Goal: Information Seeking & Learning: Learn about a topic

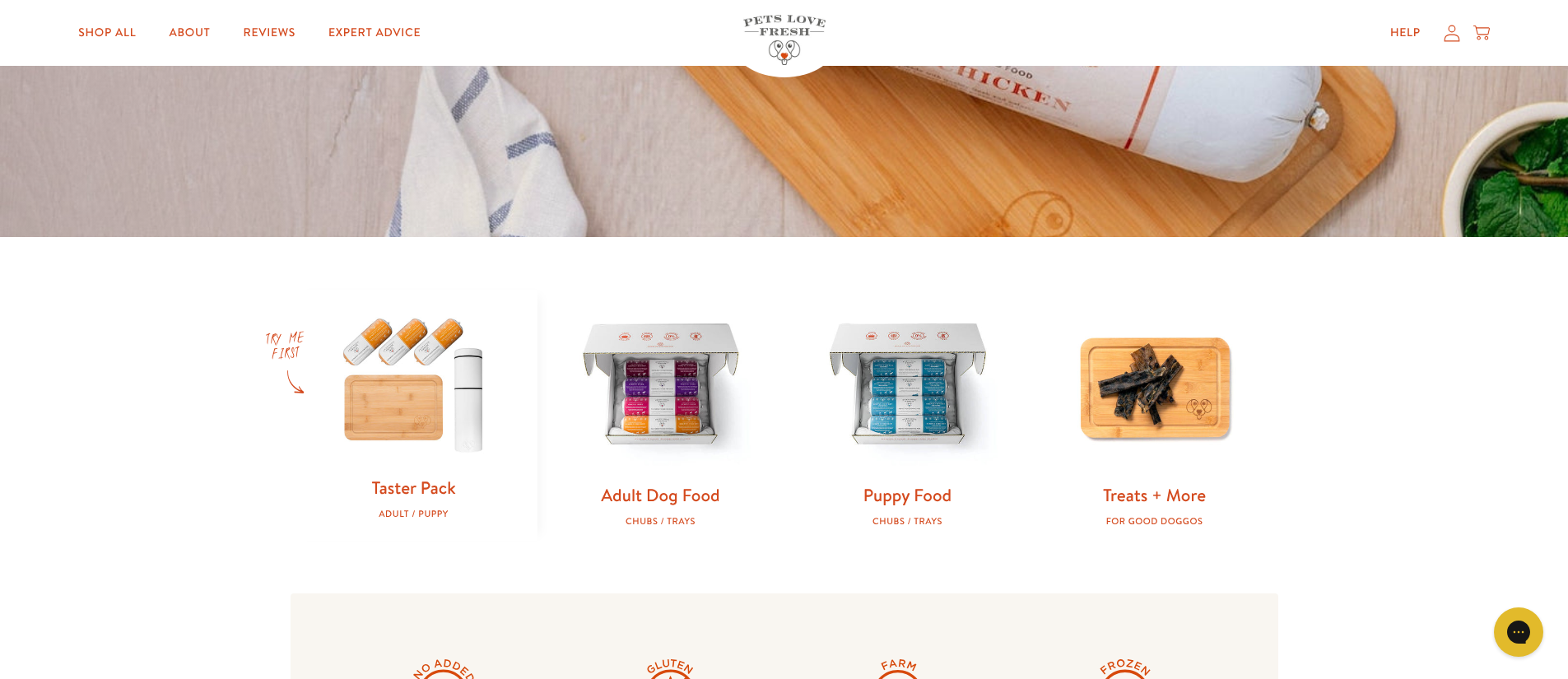
scroll to position [458, 0]
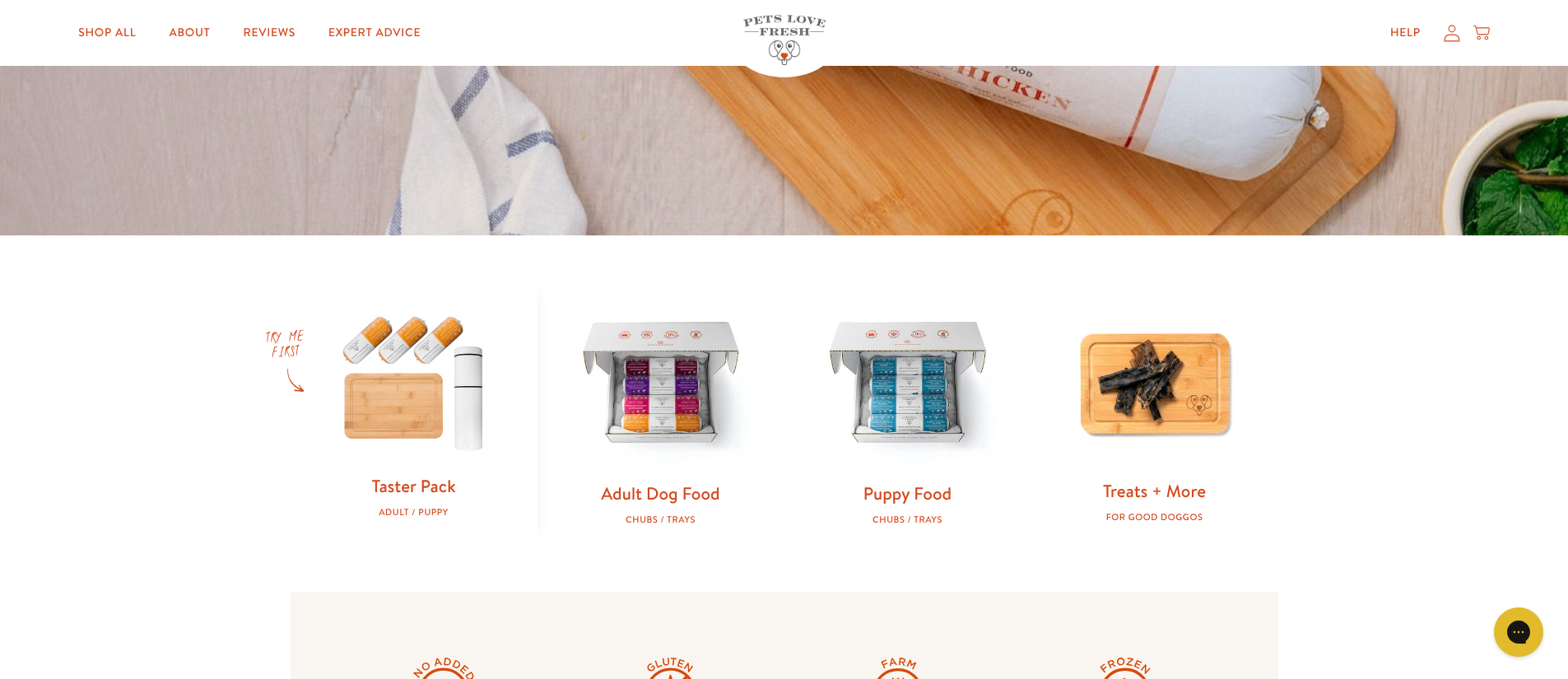
click at [1192, 400] on img at bounding box center [1154, 383] width 194 height 194
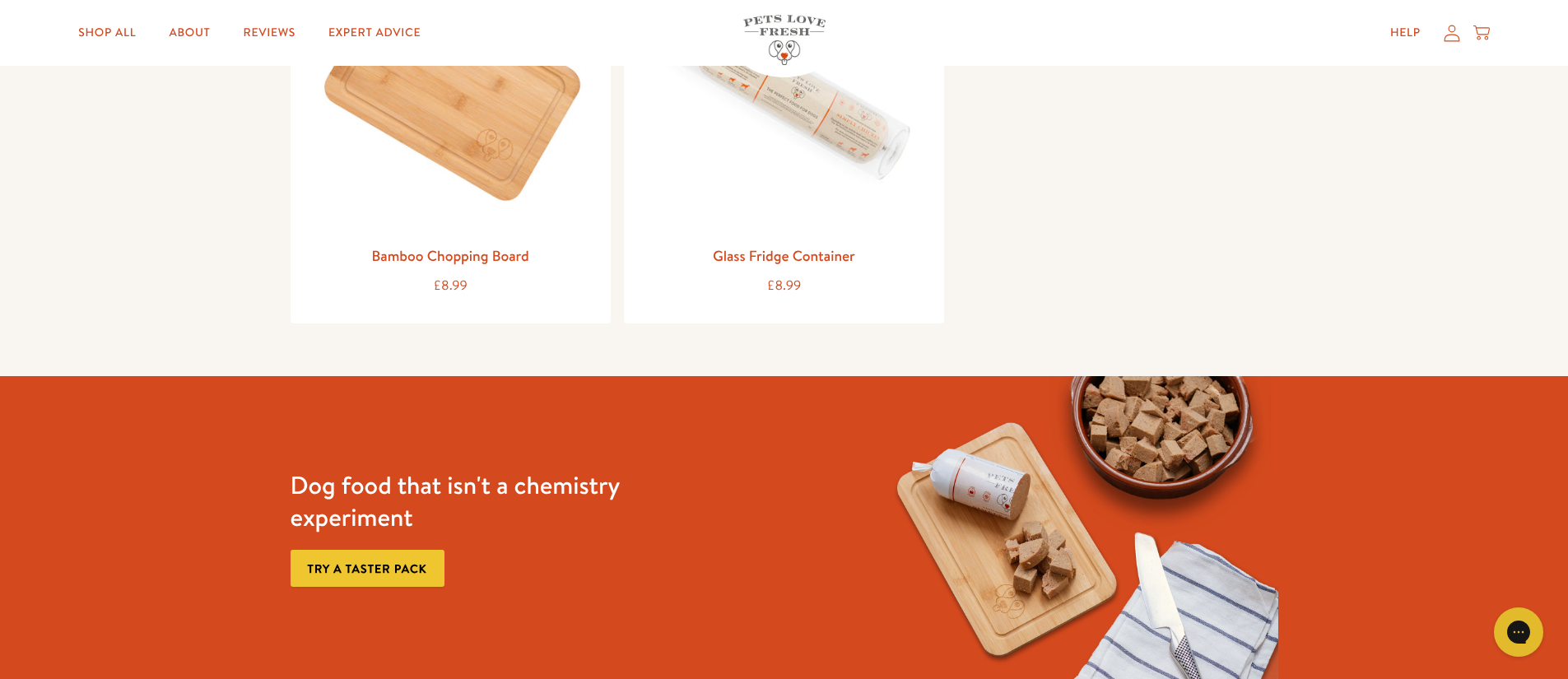
scroll to position [1523, 0]
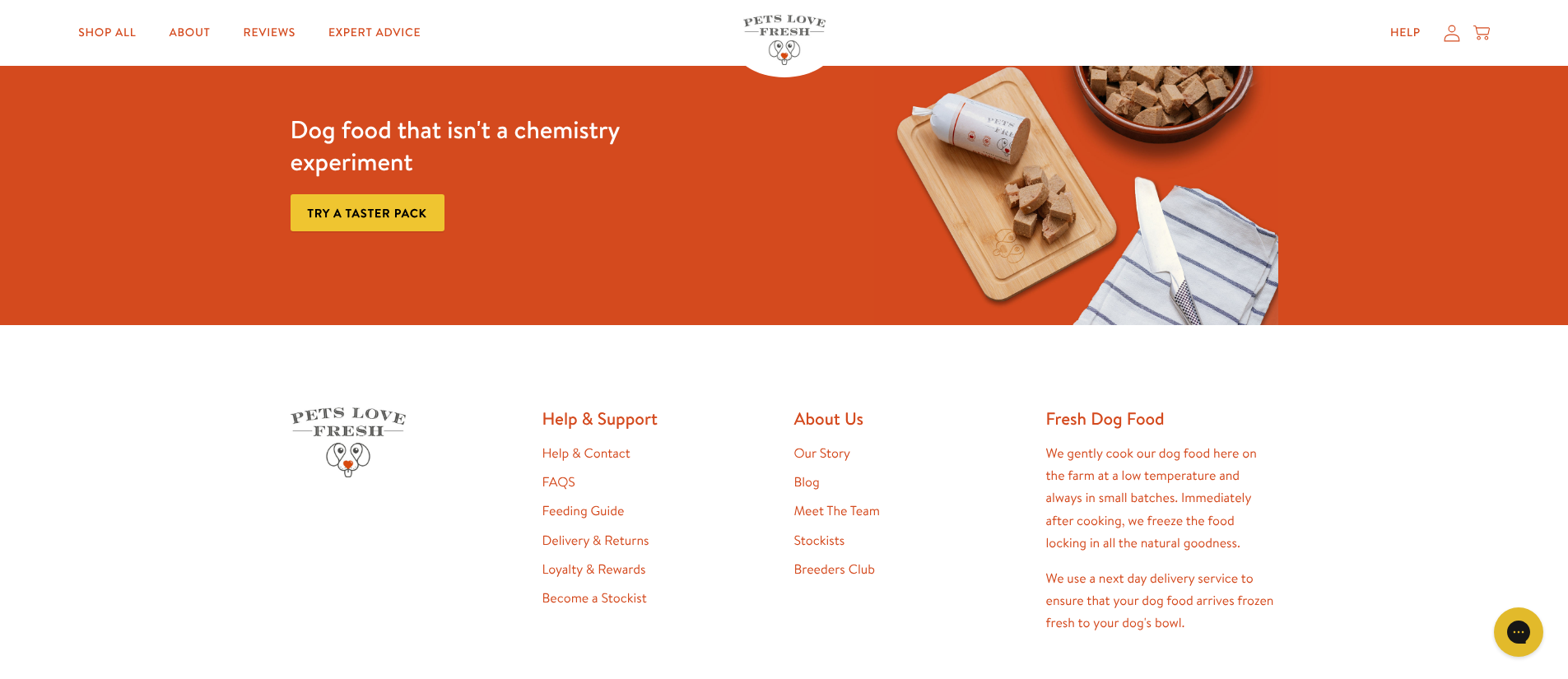
click at [549, 476] on link "FAQS" at bounding box center [558, 482] width 33 height 18
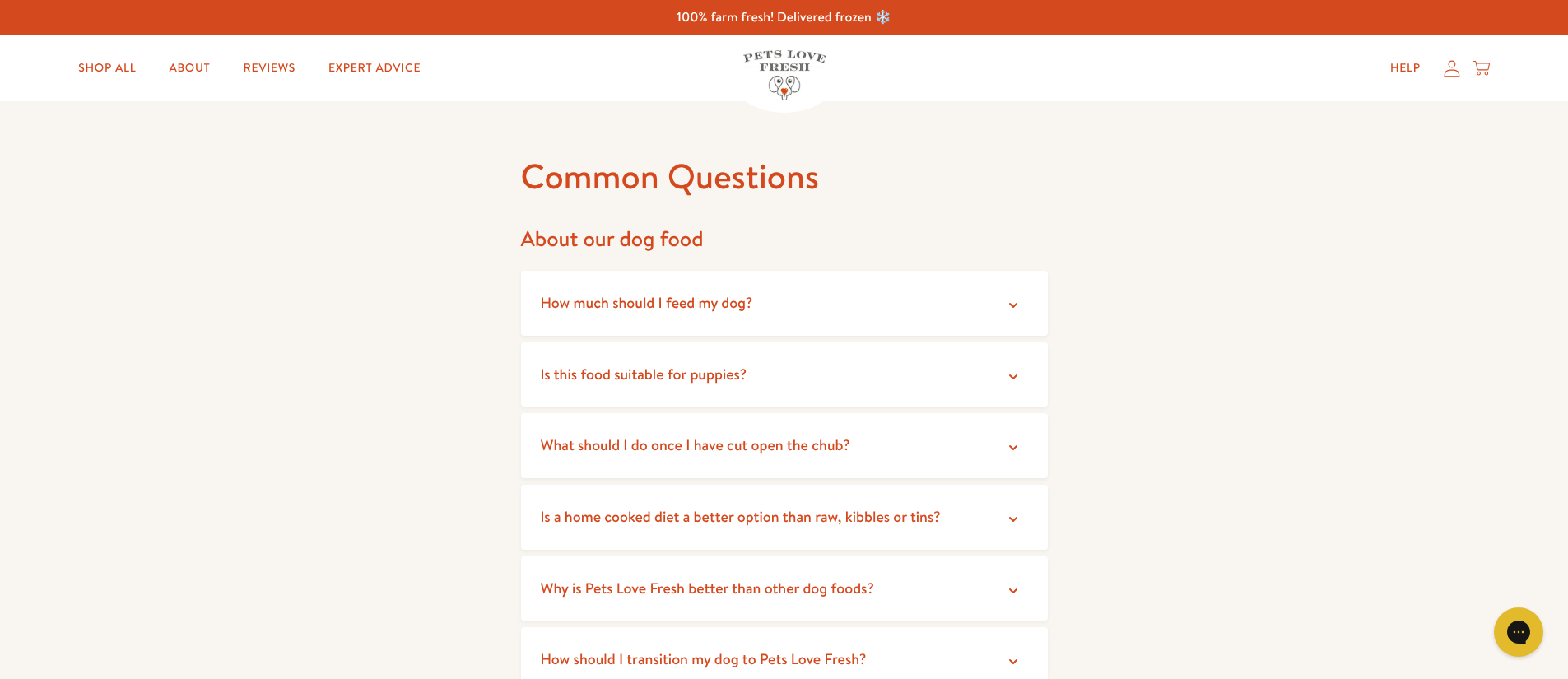
click at [638, 319] on summary "How much should I feed my dog?" at bounding box center [784, 303] width 527 height 65
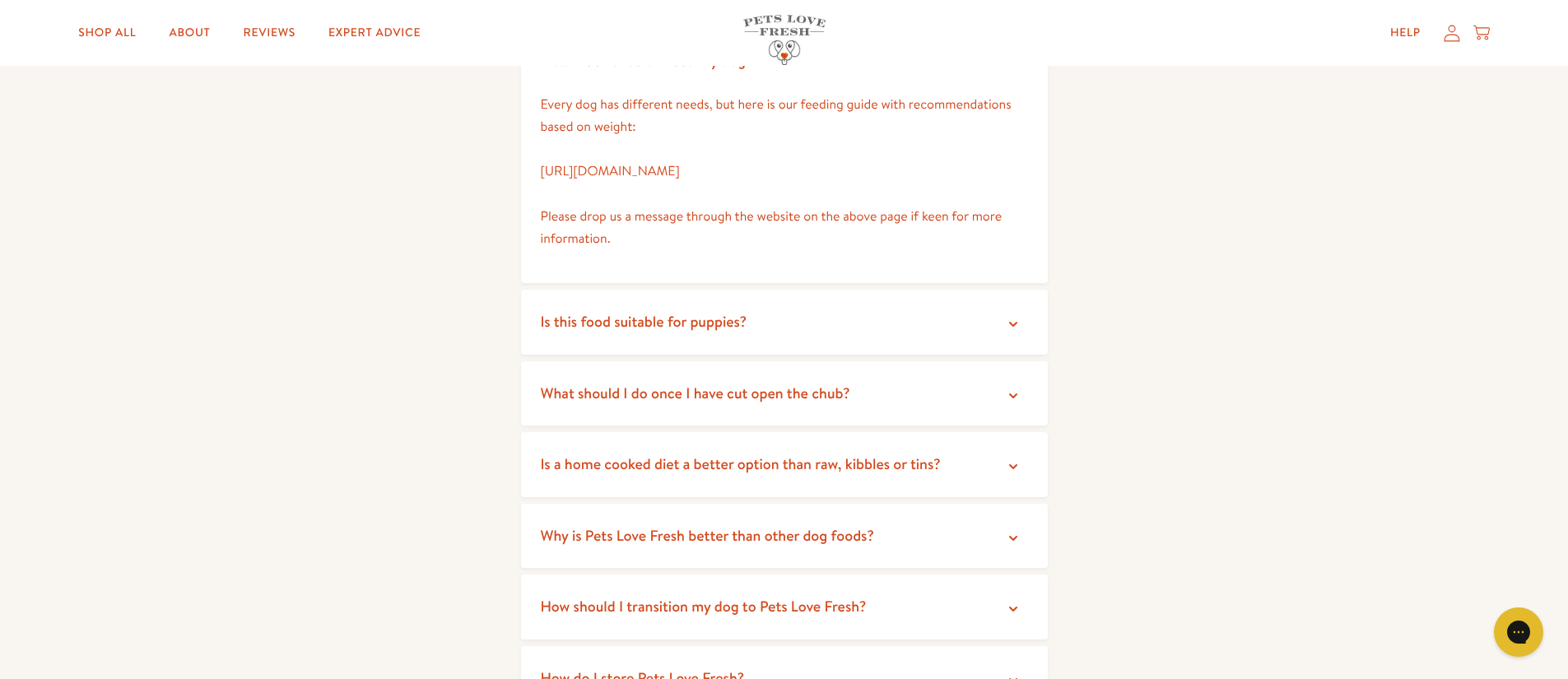
scroll to position [259, 0]
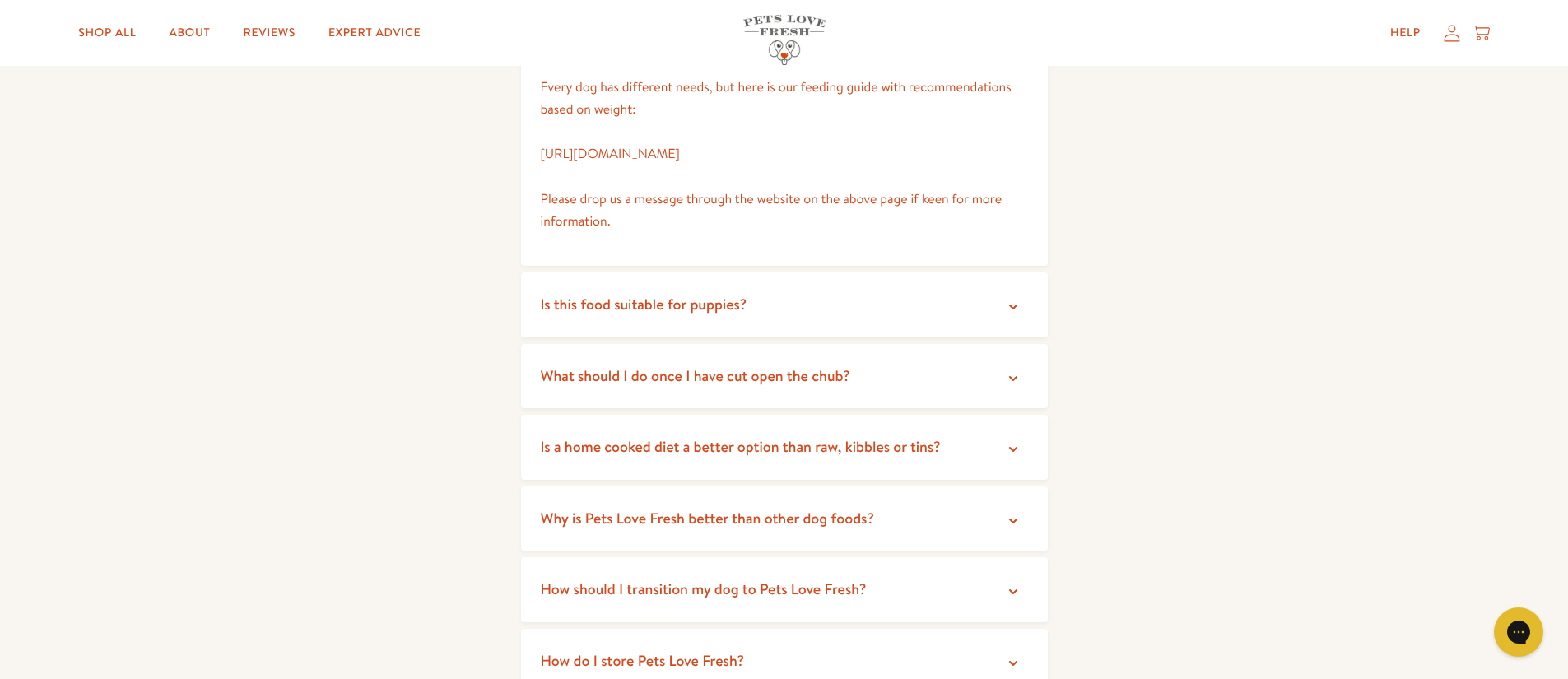
click at [667, 375] on span "What should I do once I have cut open the chub?" at bounding box center [695, 375] width 310 height 20
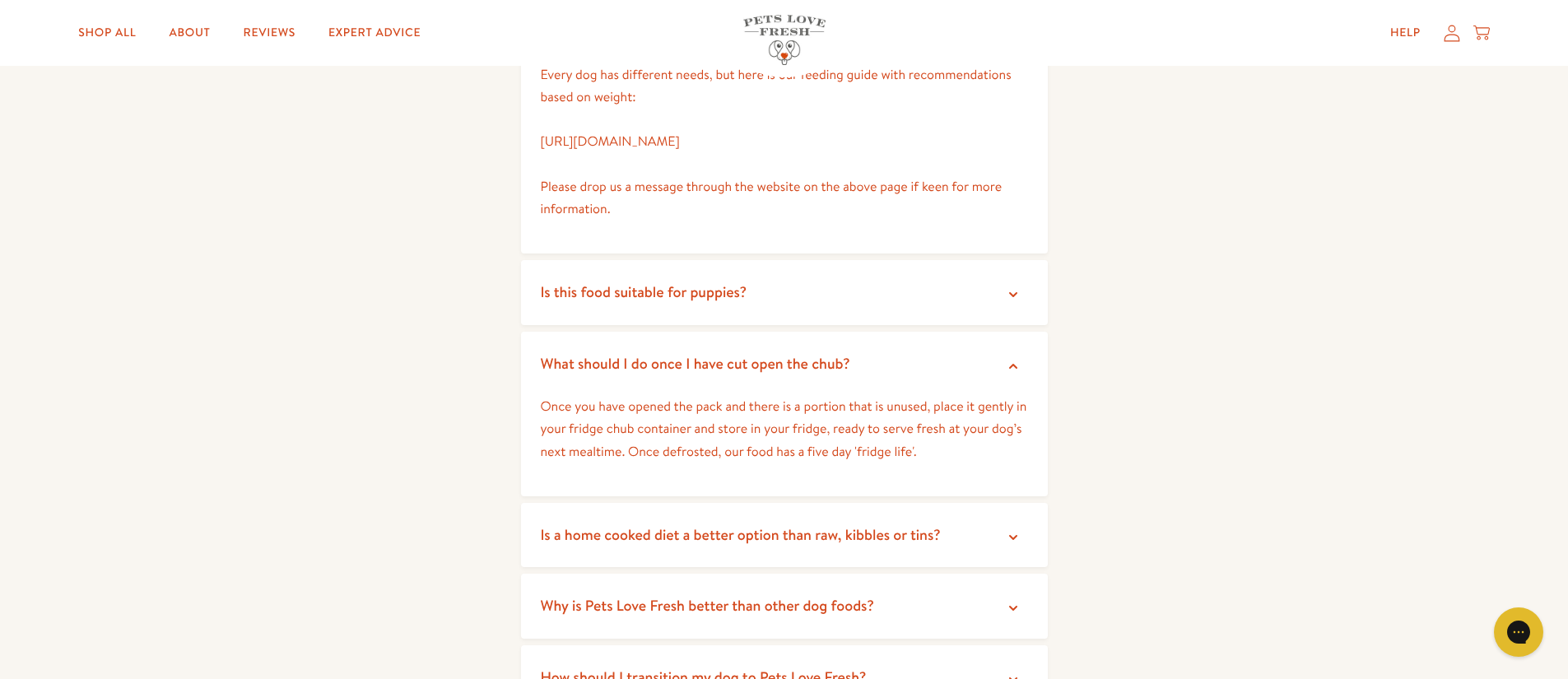
scroll to position [280, 0]
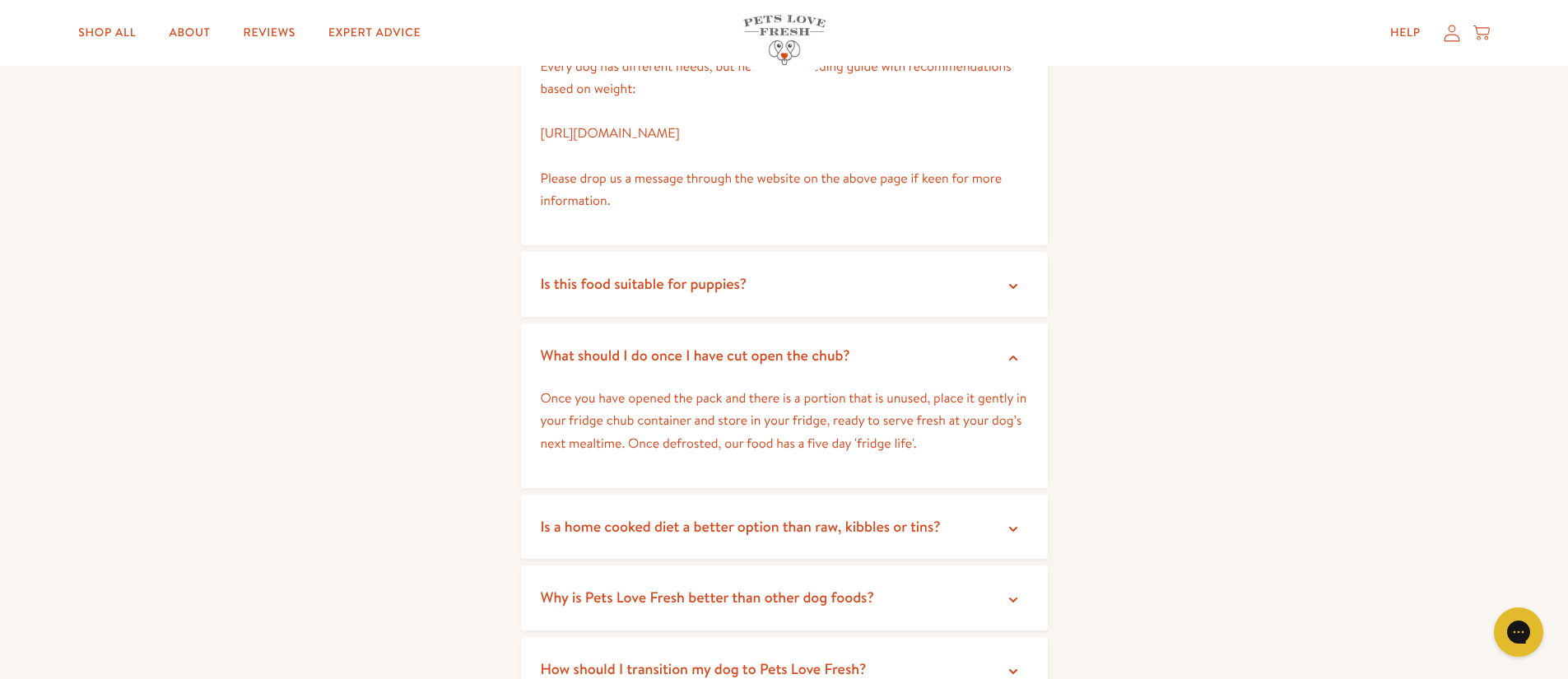
click at [656, 522] on span "Is a home cooked diet a better option than raw, kibbles or tins?" at bounding box center [740, 525] width 400 height 20
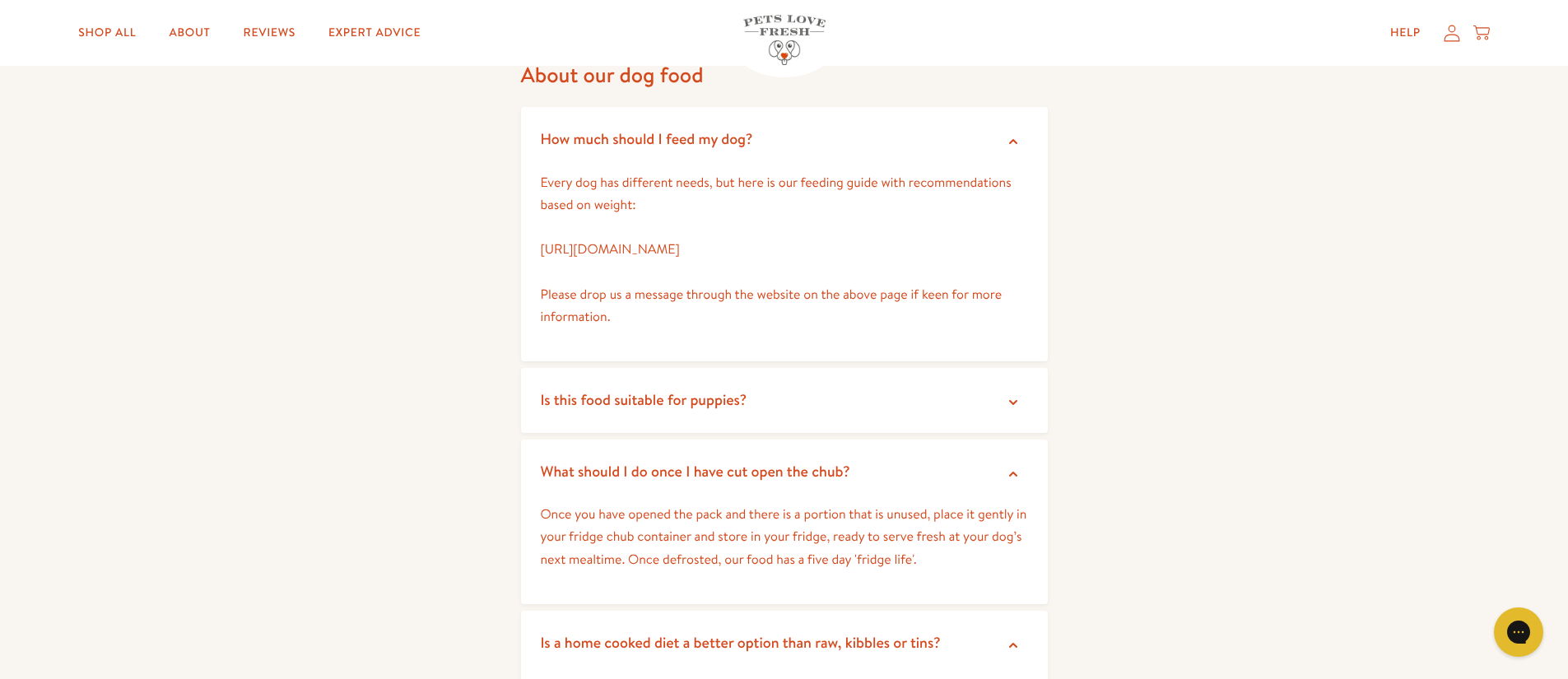
scroll to position [0, 0]
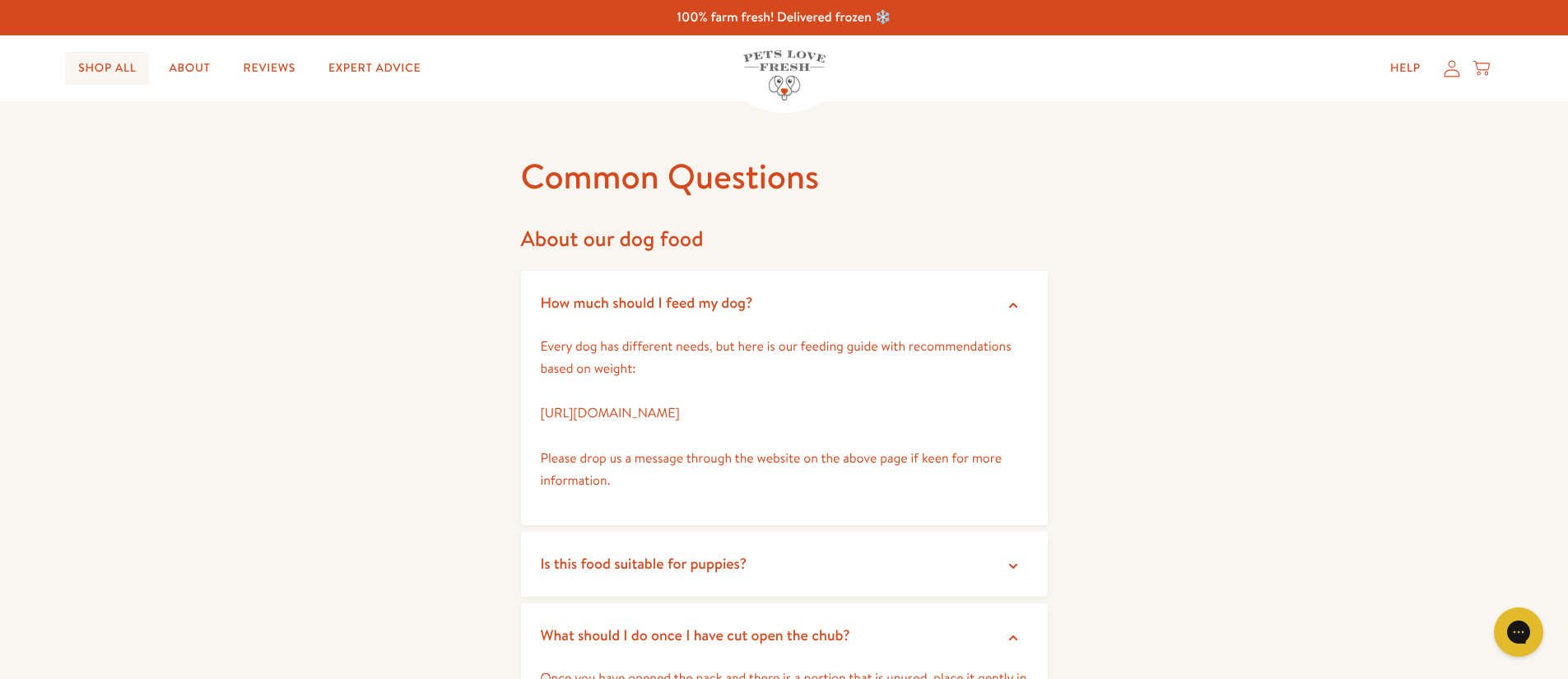
click at [117, 68] on link "Shop All" at bounding box center [107, 67] width 84 height 33
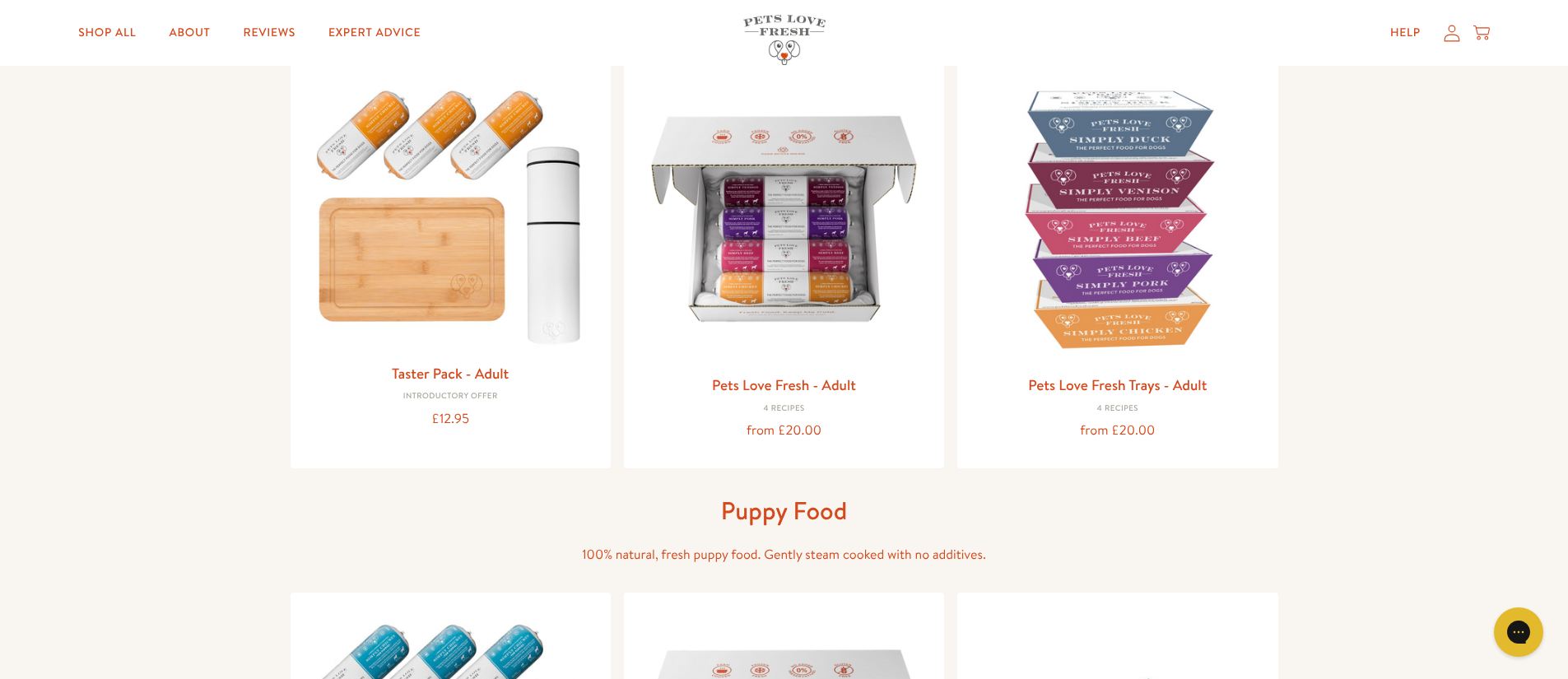
scroll to position [186, 0]
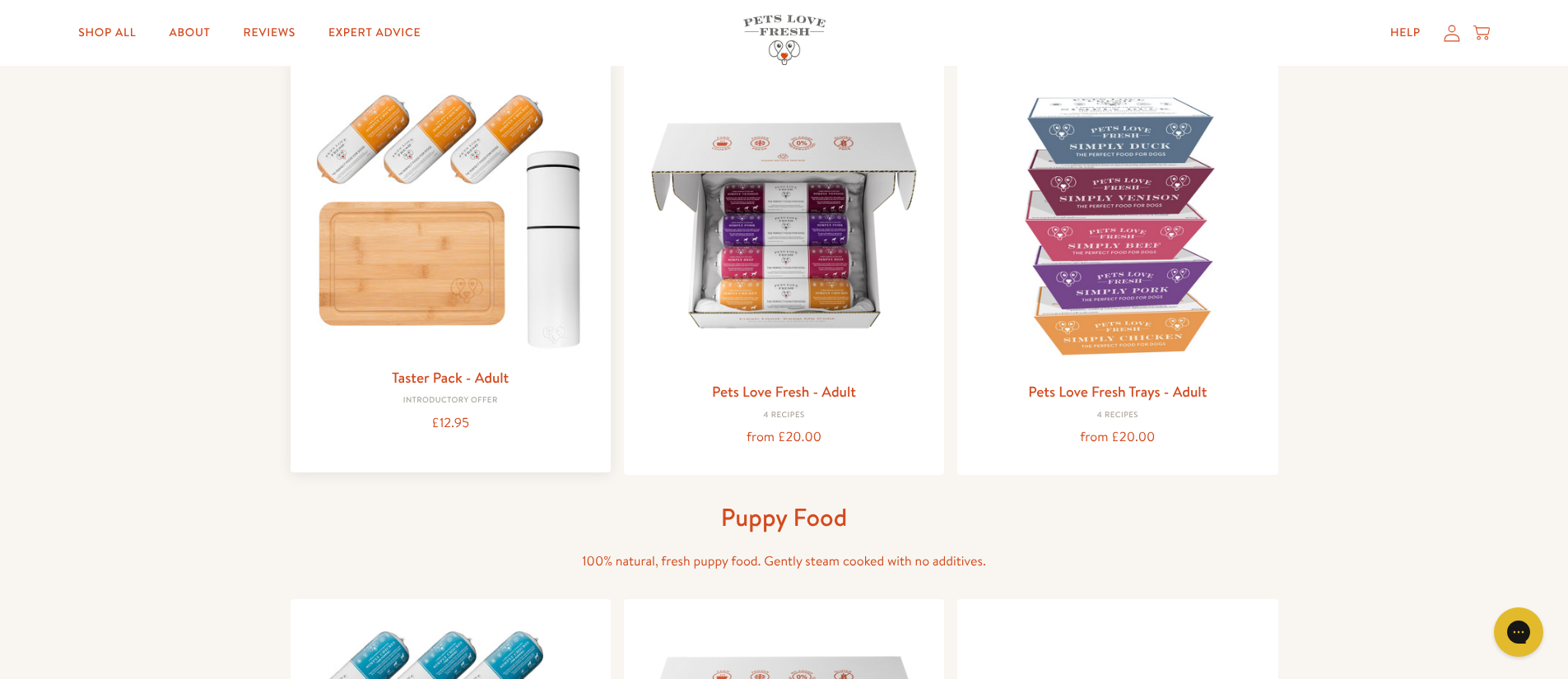
click at [362, 217] on img at bounding box center [450, 217] width 294 height 282
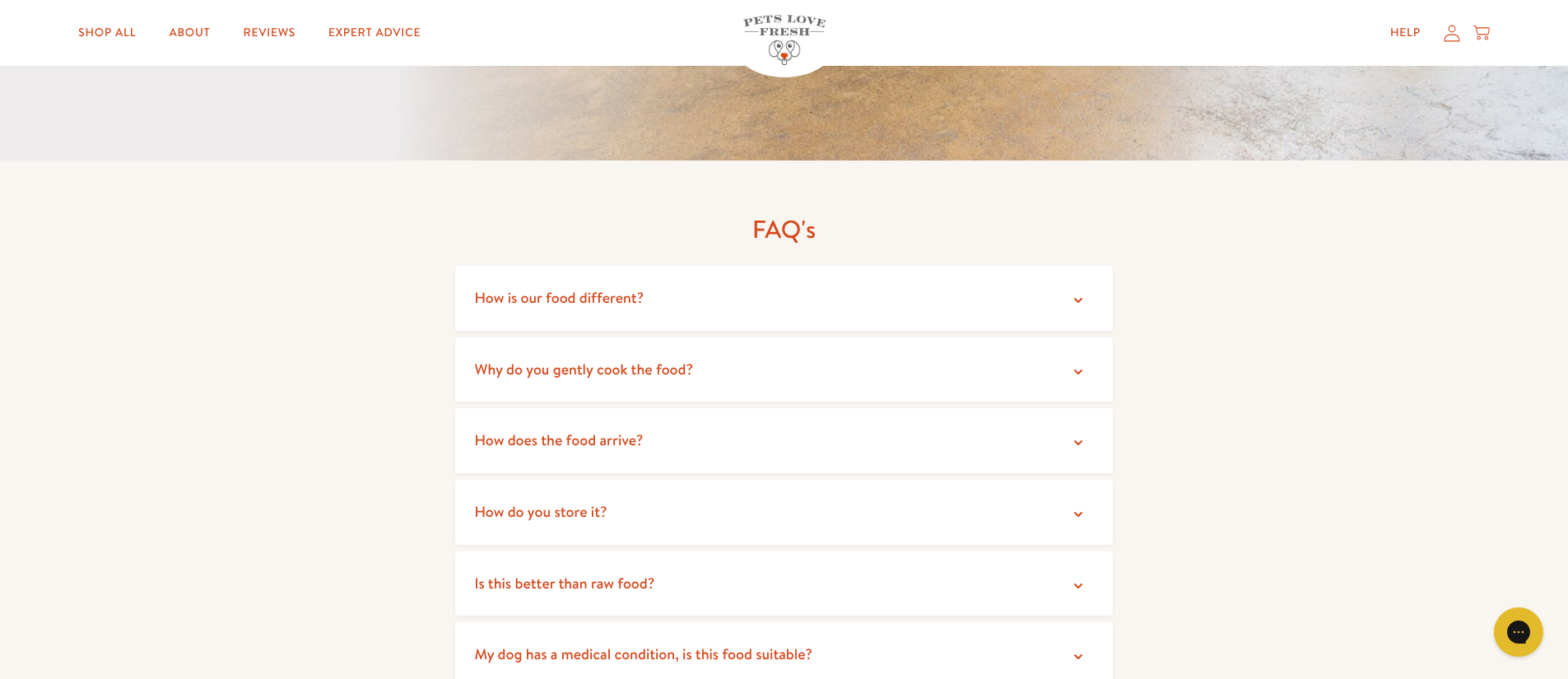
scroll to position [3035, 0]
click at [566, 299] on summary "How is our food different?" at bounding box center [785, 297] width 659 height 65
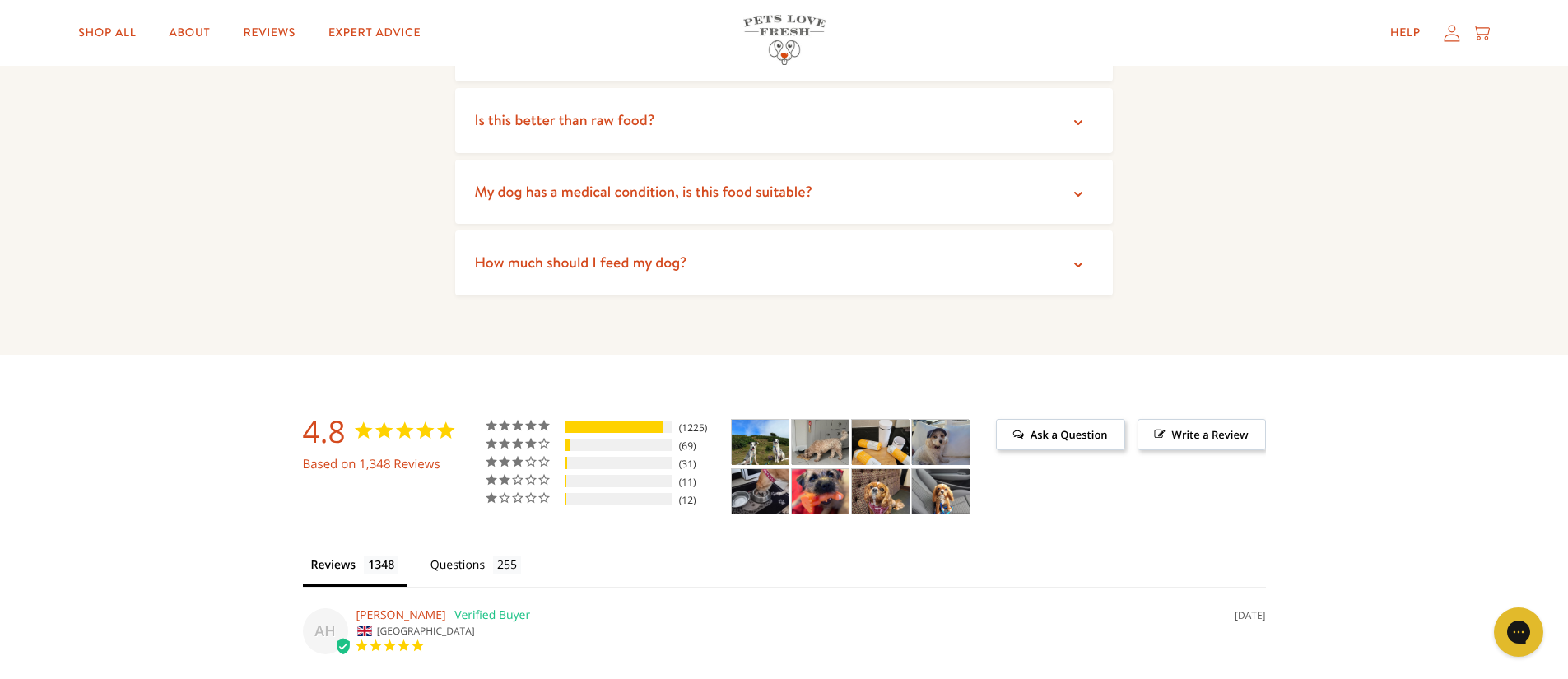
scroll to position [3597, 0]
click at [871, 427] on img "Taster Pack - Adult - Customer Photo From SARAH Richardson" at bounding box center [881, 441] width 58 height 45
click at [884, 427] on img "Taster Pack - Adult - Customer Photo From SARAH Richardson" at bounding box center [881, 441] width 58 height 45
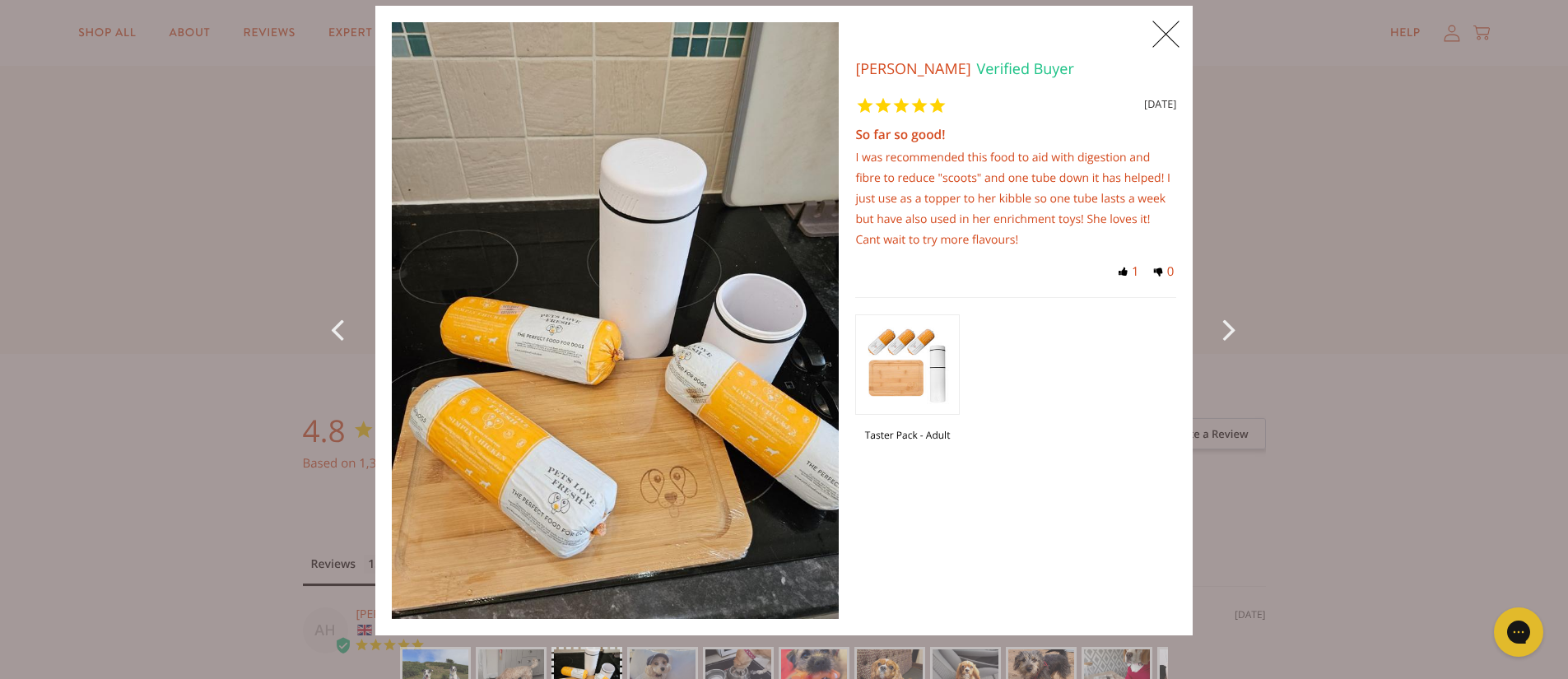
scroll to position [4, 0]
click at [1158, 33] on span "X" at bounding box center [1166, 34] width 37 height 41
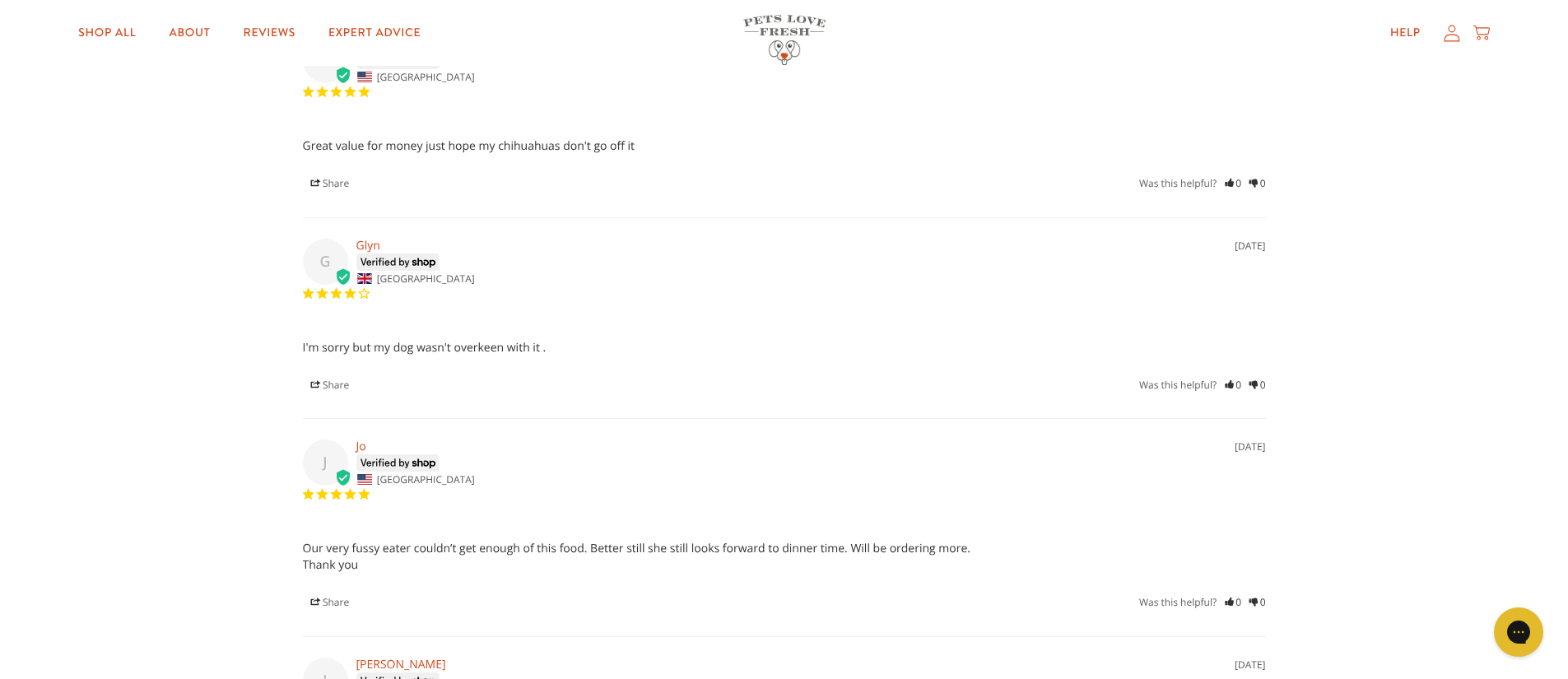
scroll to position [4080, 0]
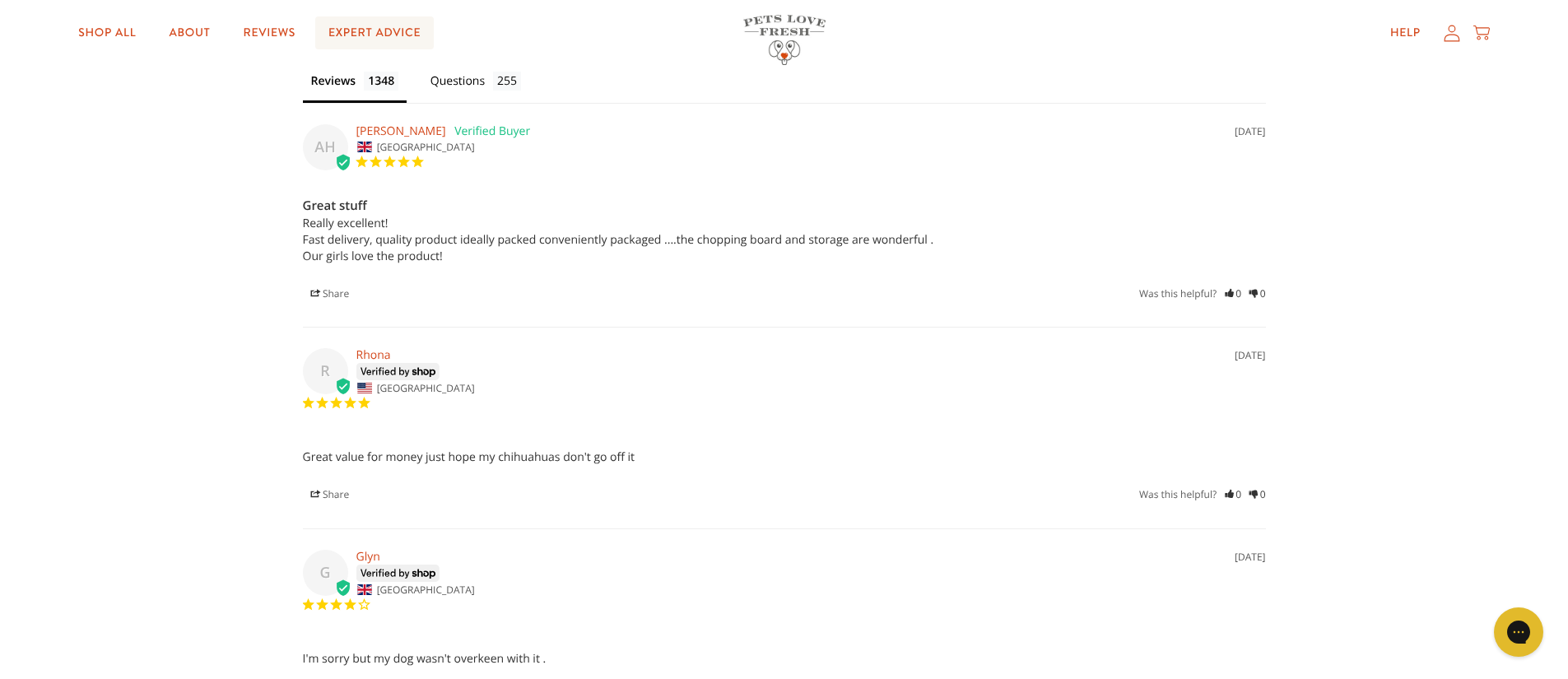
click at [334, 39] on link "Expert Advice" at bounding box center [375, 33] width 119 height 33
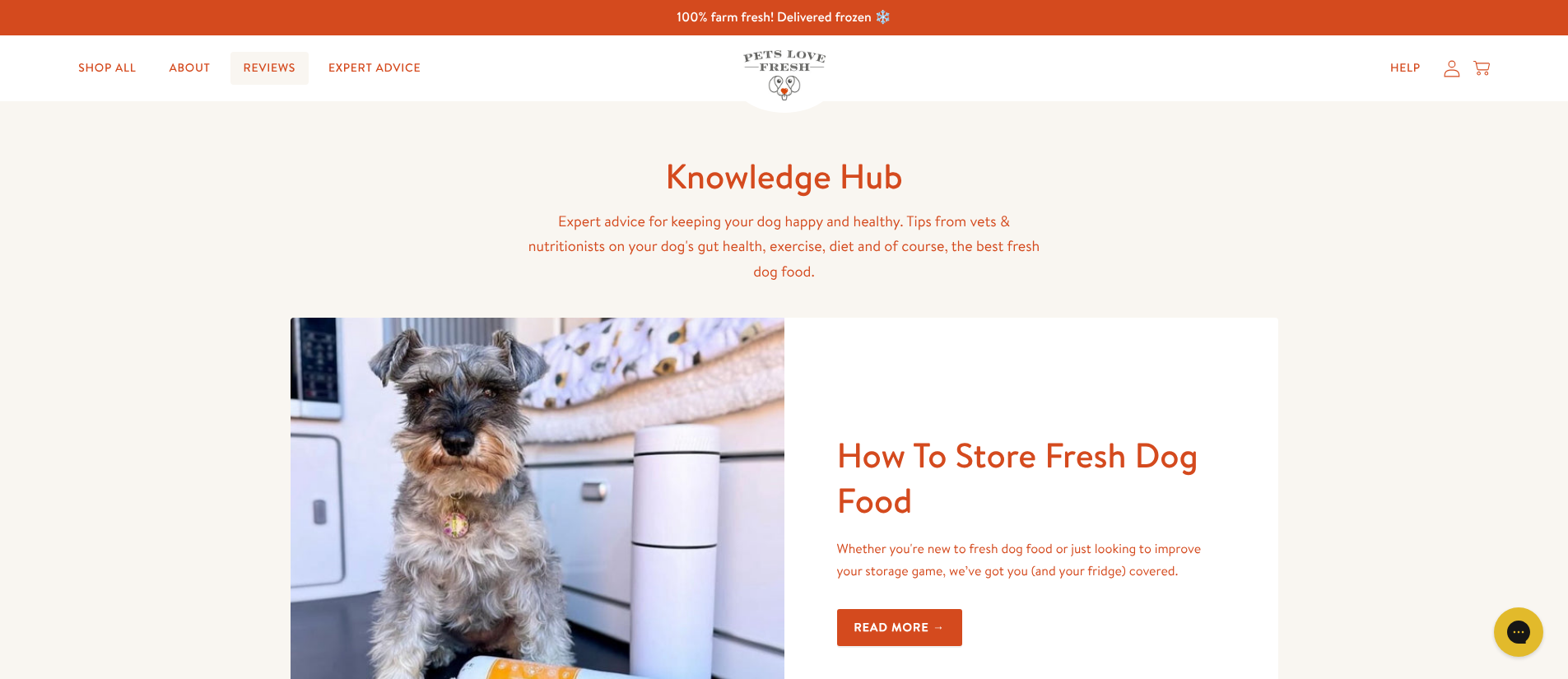
click at [280, 69] on link "Reviews" at bounding box center [270, 67] width 78 height 33
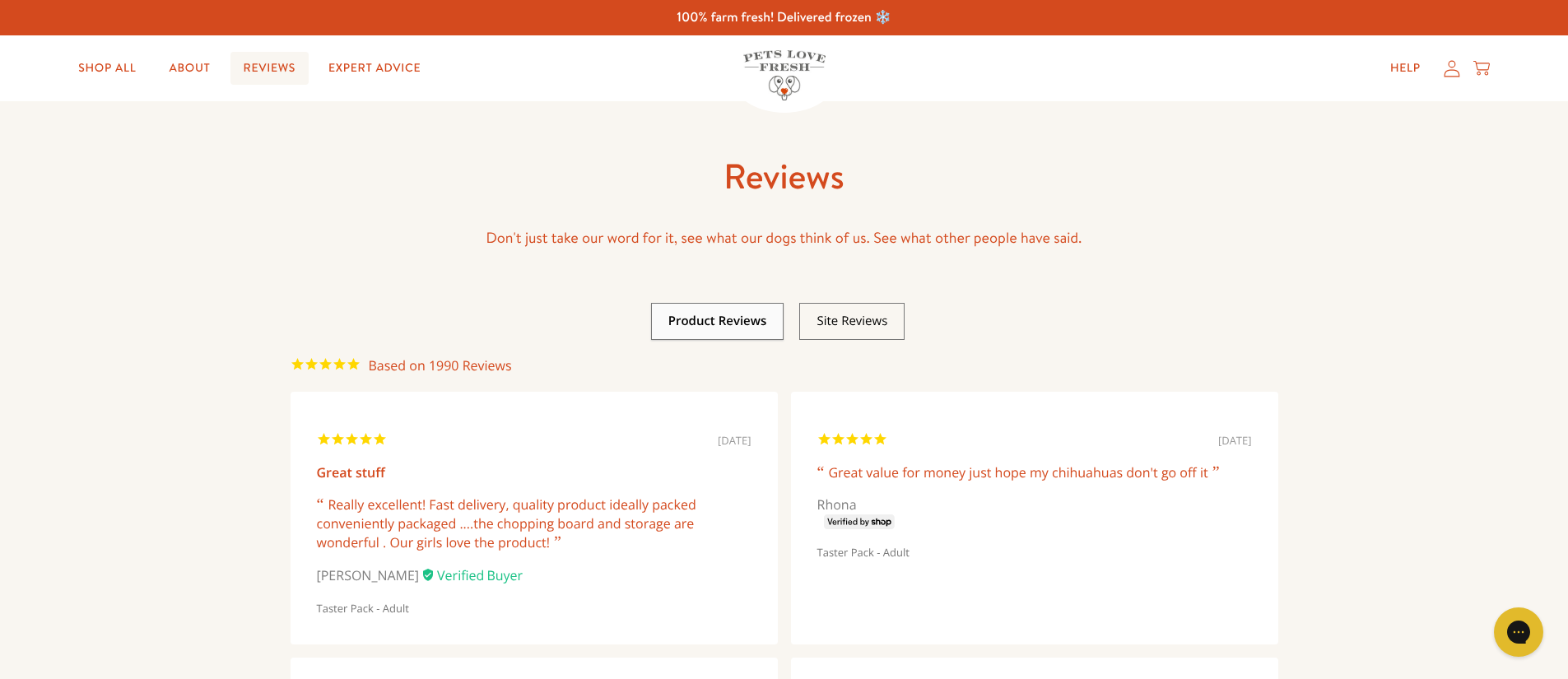
click at [256, 72] on link "Reviews" at bounding box center [270, 67] width 78 height 33
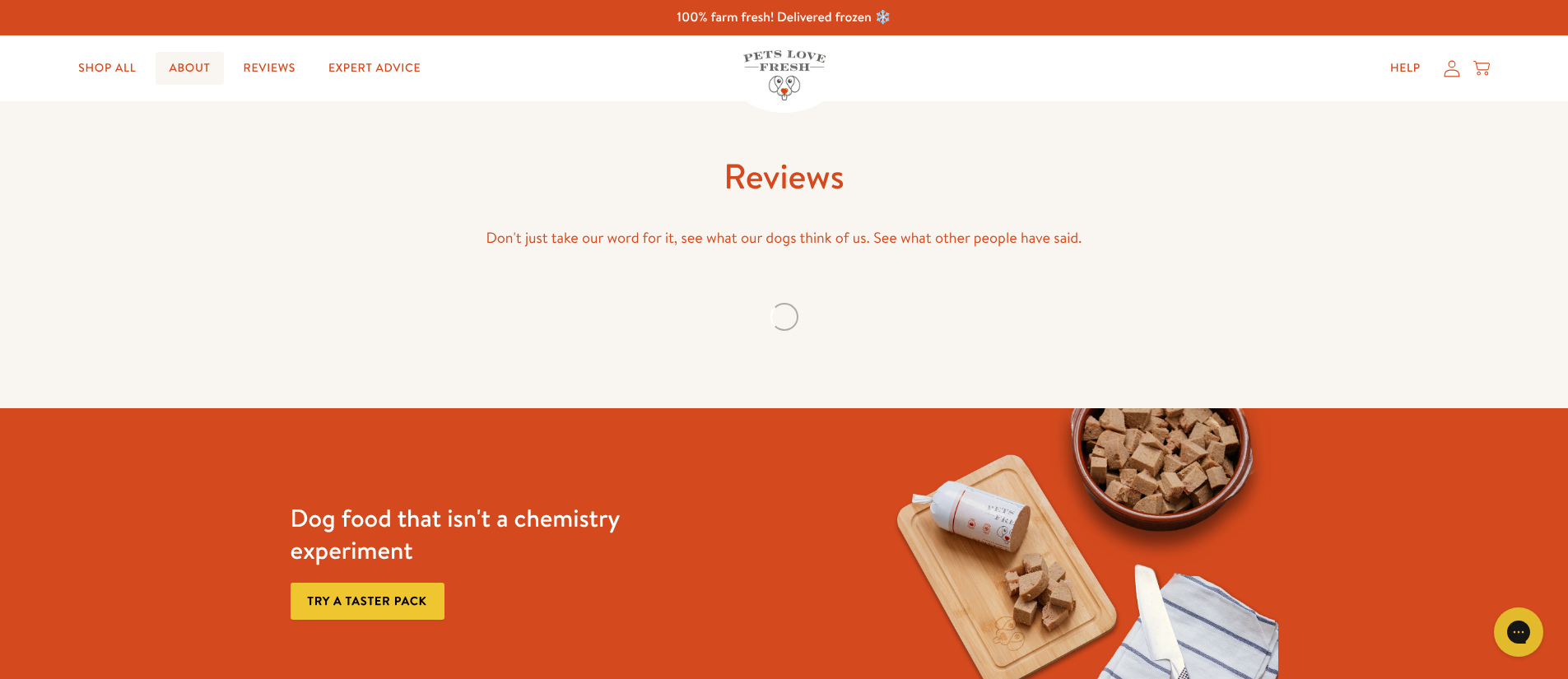
click at [202, 67] on link "About" at bounding box center [189, 67] width 67 height 33
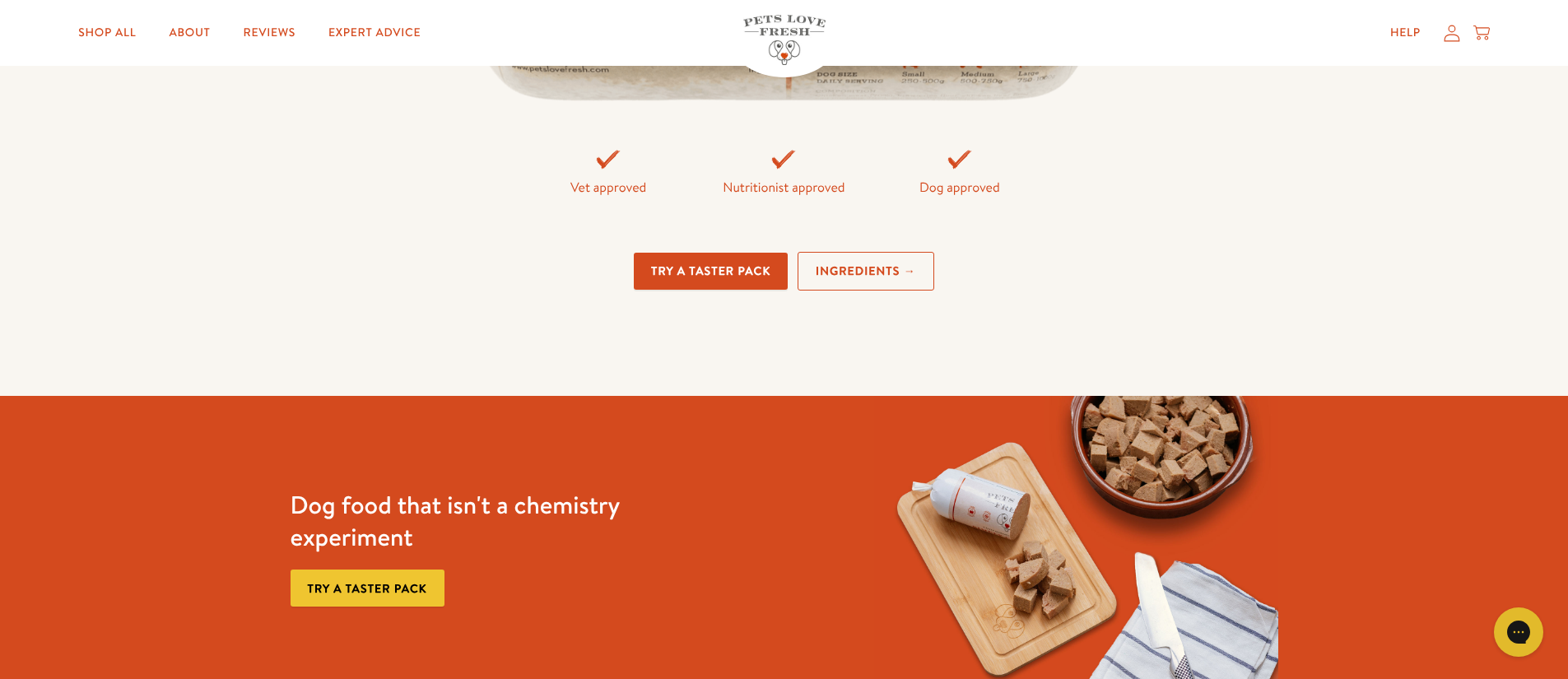
scroll to position [3703, 0]
